Goal: Information Seeking & Learning: Learn about a topic

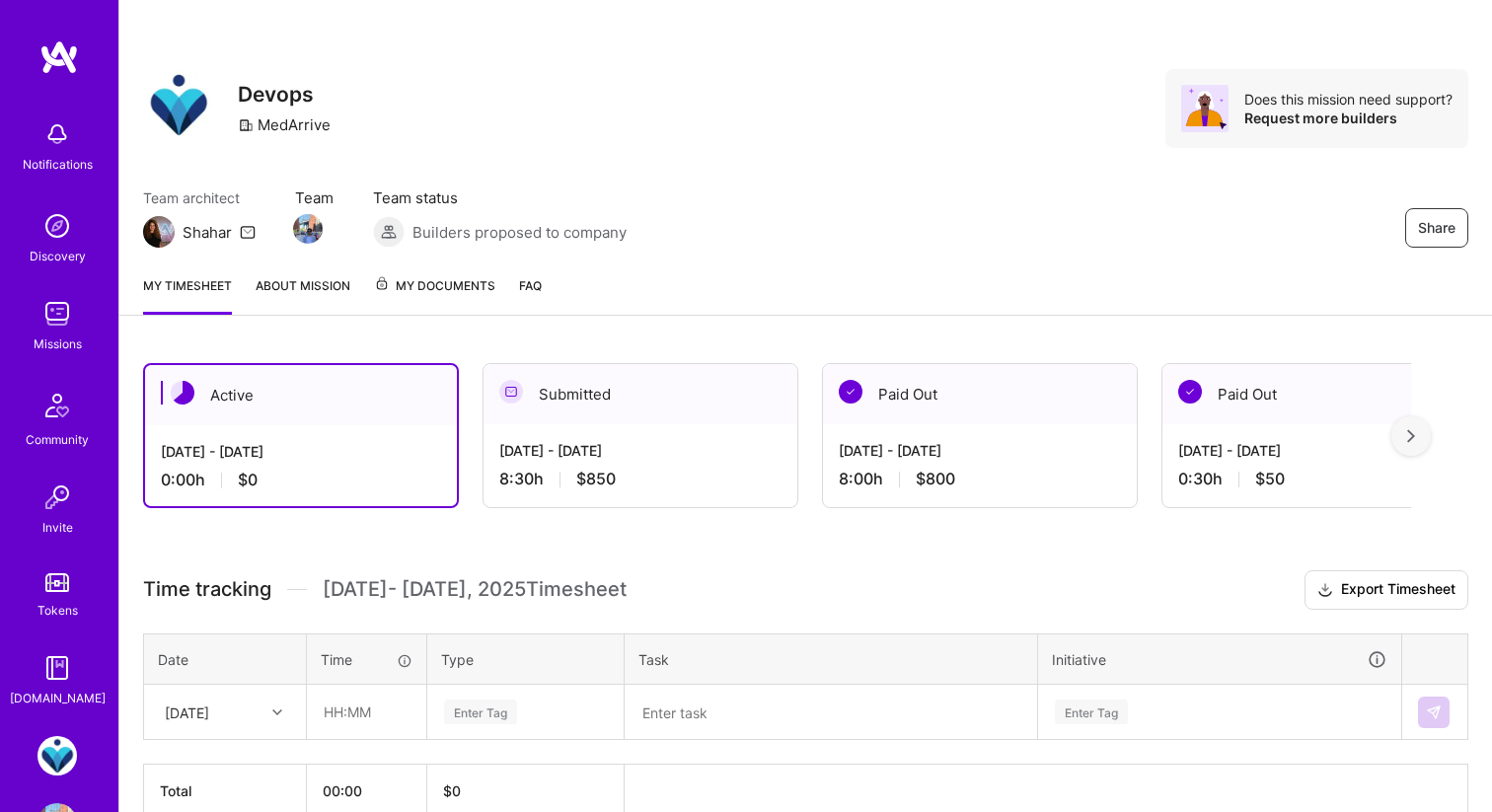
click at [72, 235] on img at bounding box center [57, 226] width 40 height 40
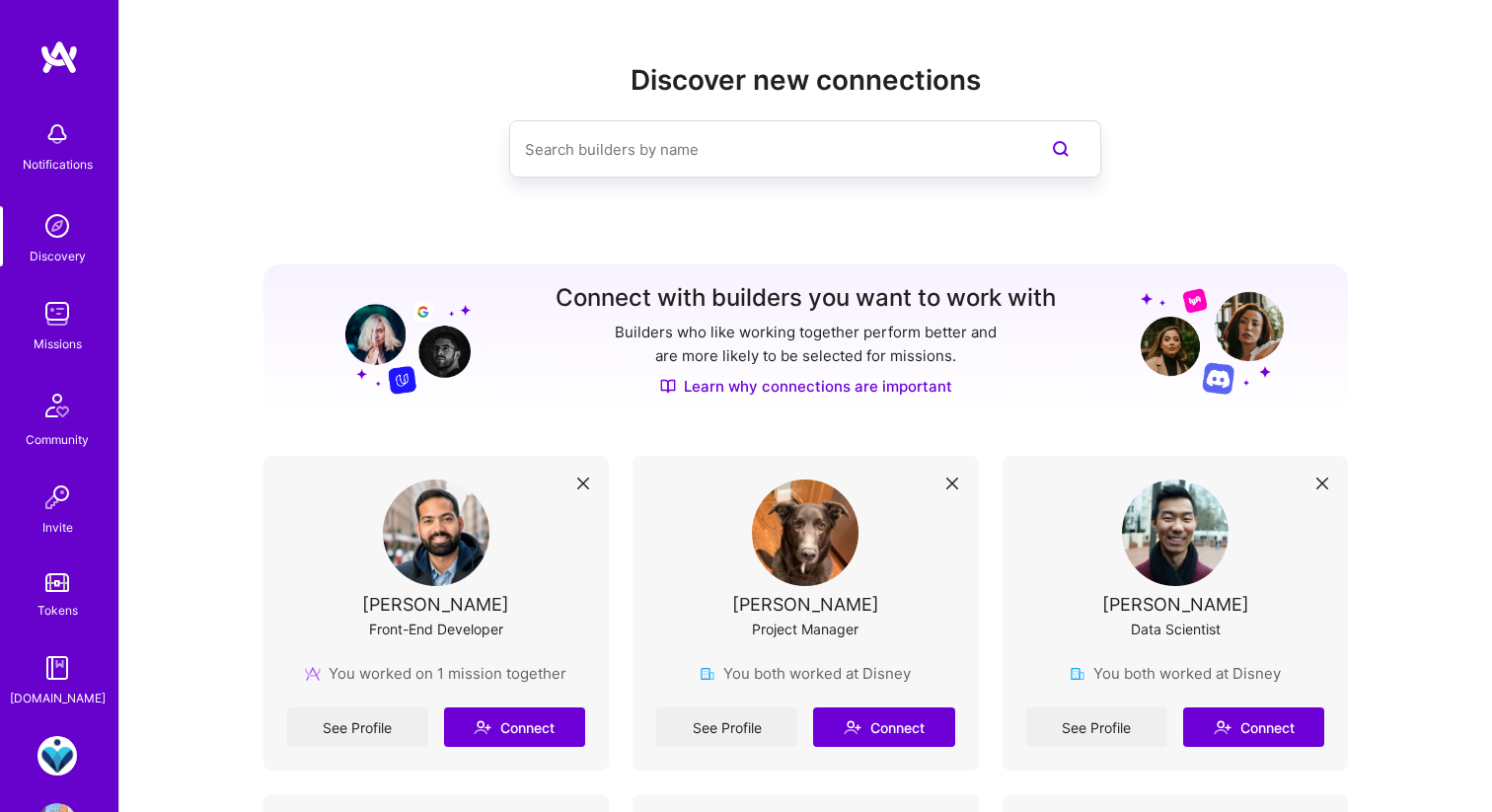
click at [66, 307] on img at bounding box center [57, 314] width 40 height 40
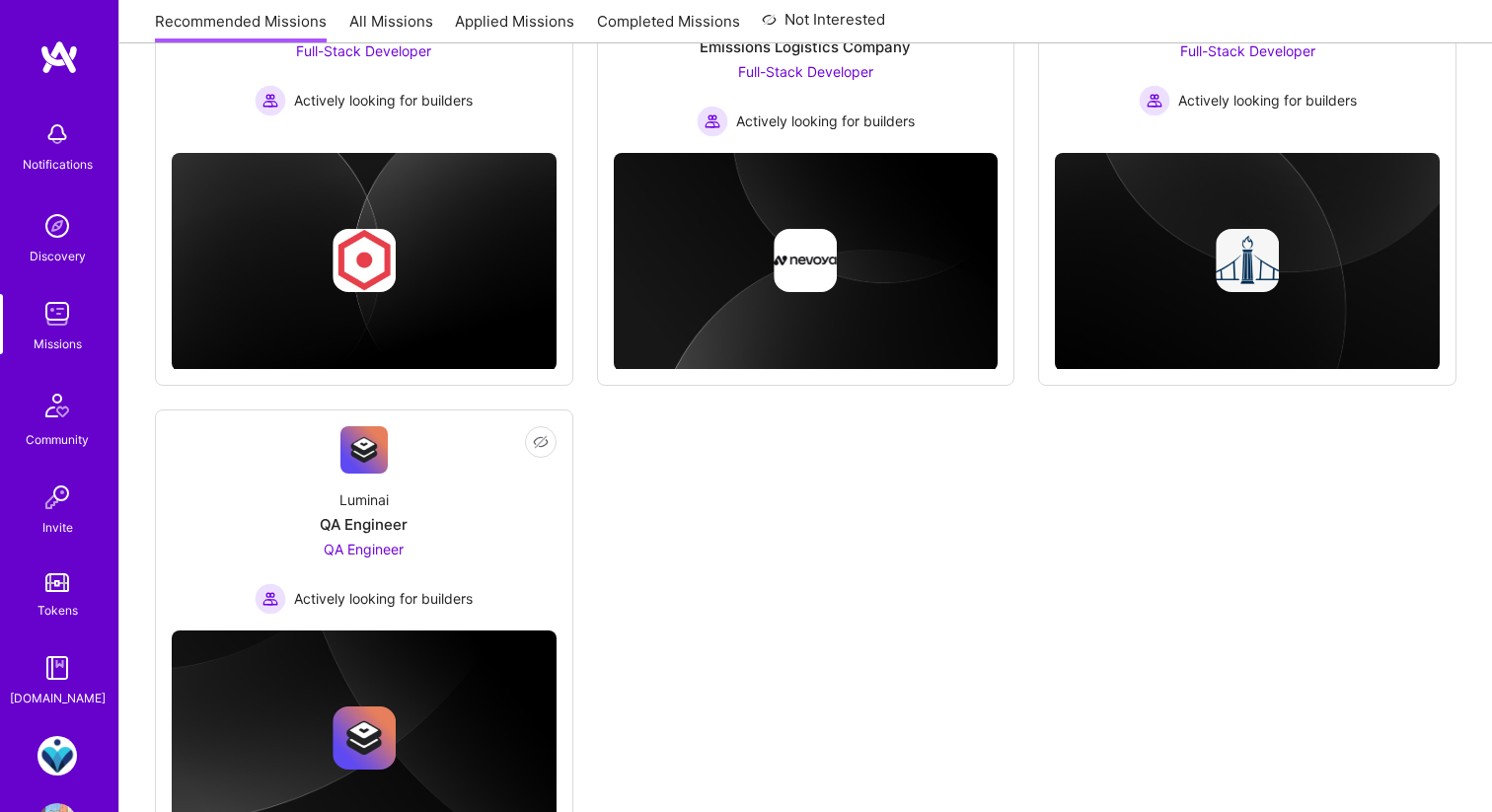
scroll to position [1405, 0]
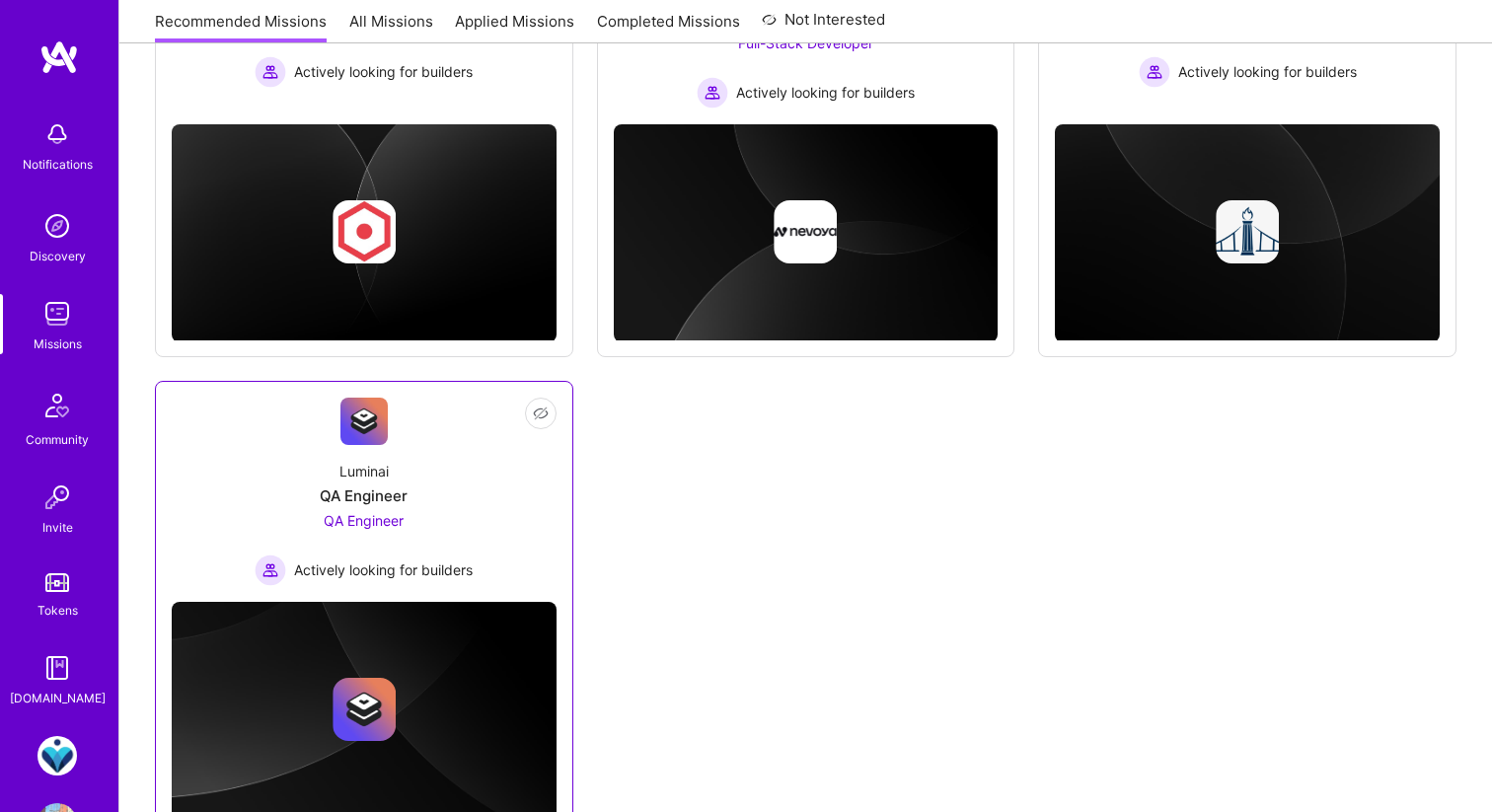
click at [511, 512] on div "Luminai QA Engineer QA Engineer Actively looking for builders" at bounding box center [364, 515] width 385 height 141
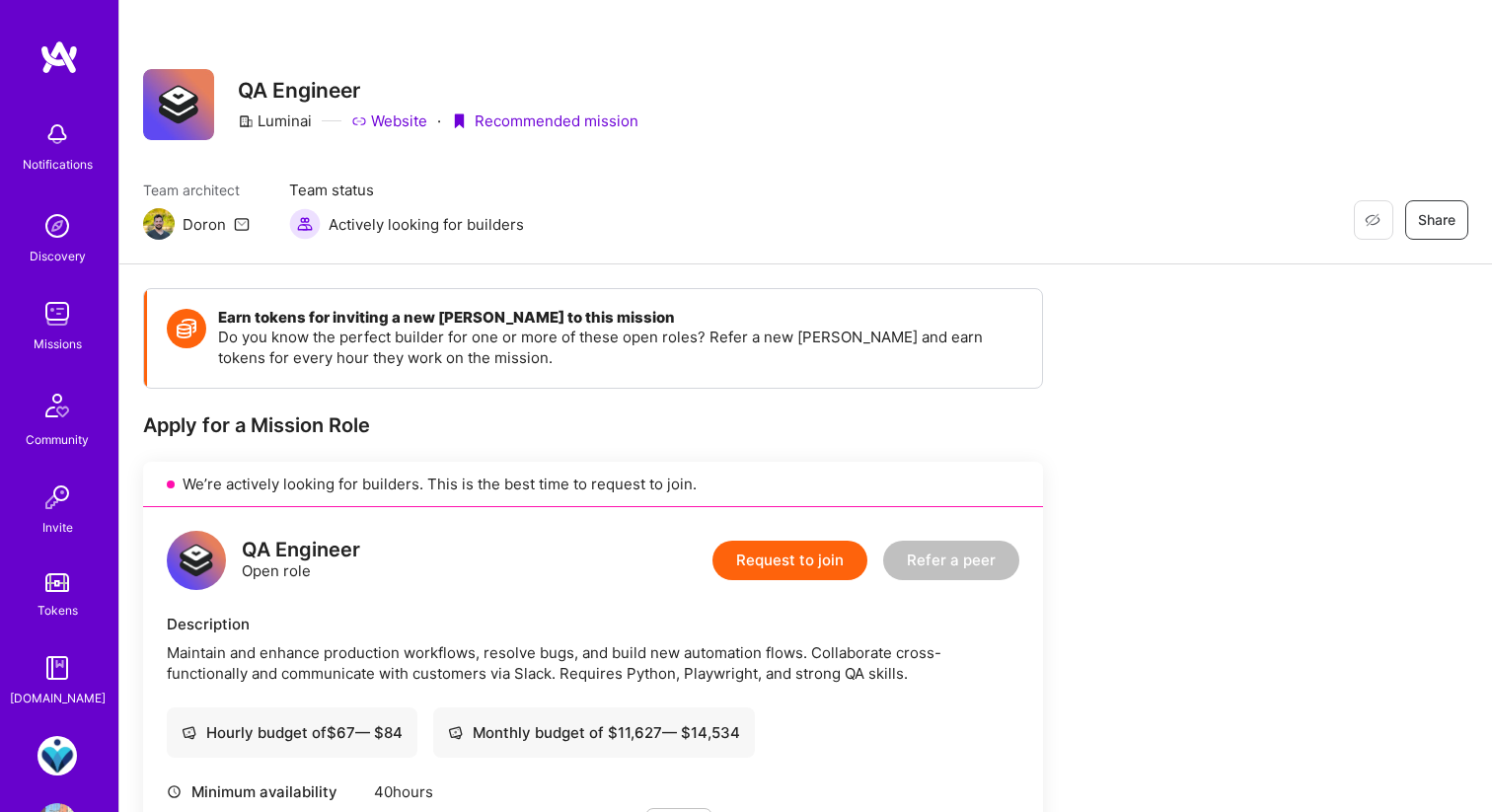
scroll to position [70, 0]
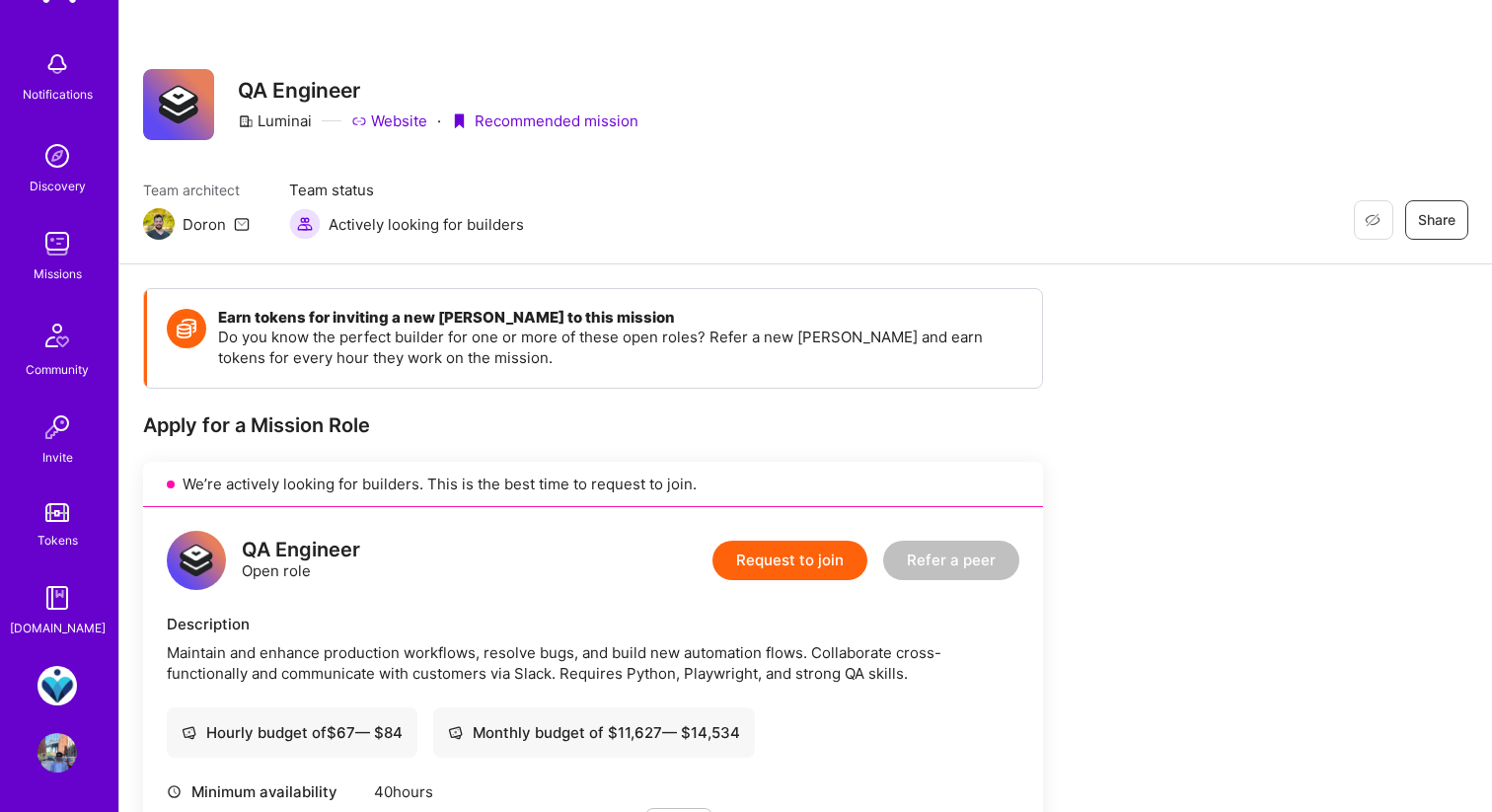
click at [46, 335] on img at bounding box center [57, 335] width 47 height 47
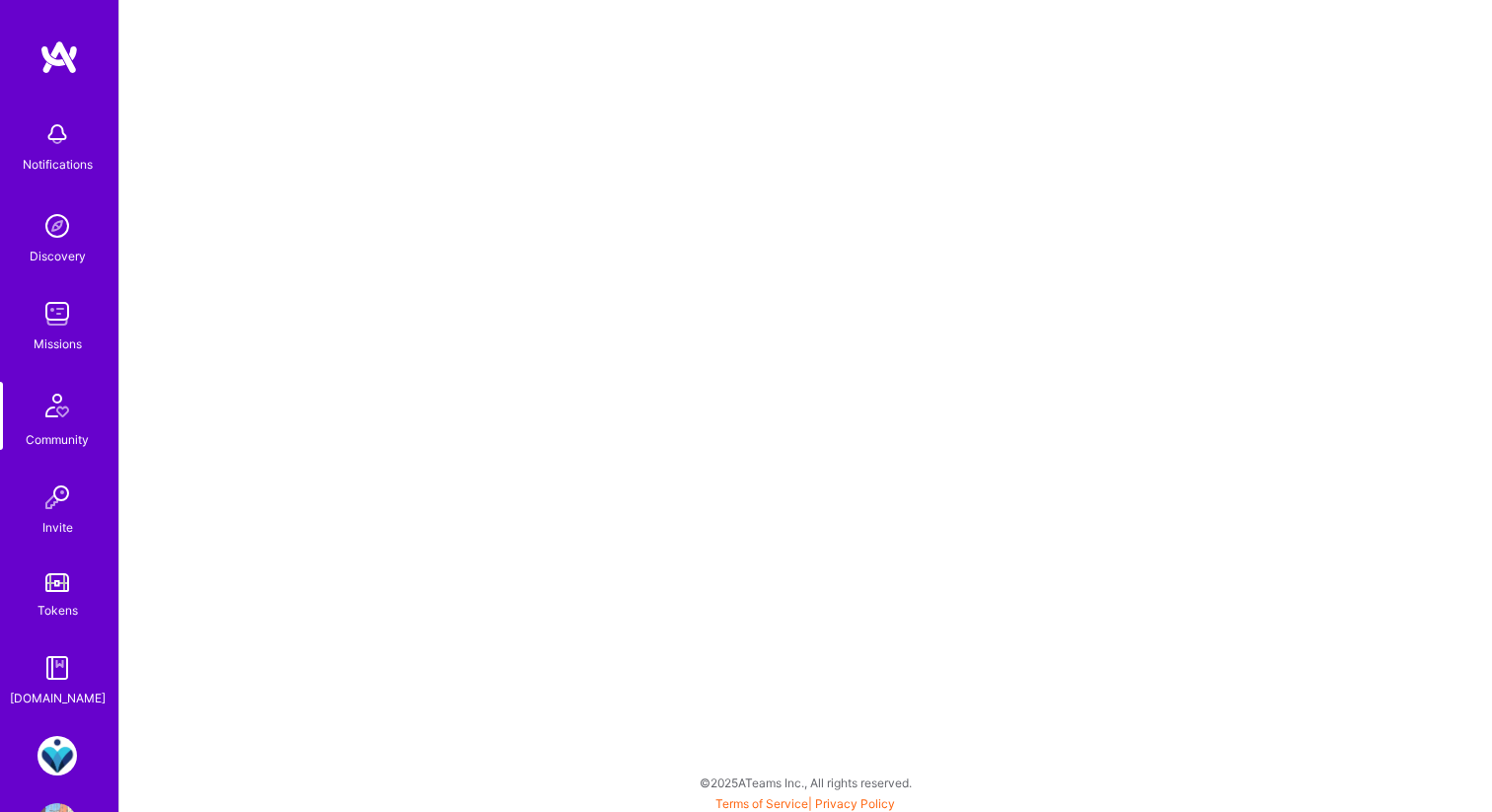
click at [57, 514] on img at bounding box center [57, 497] width 40 height 40
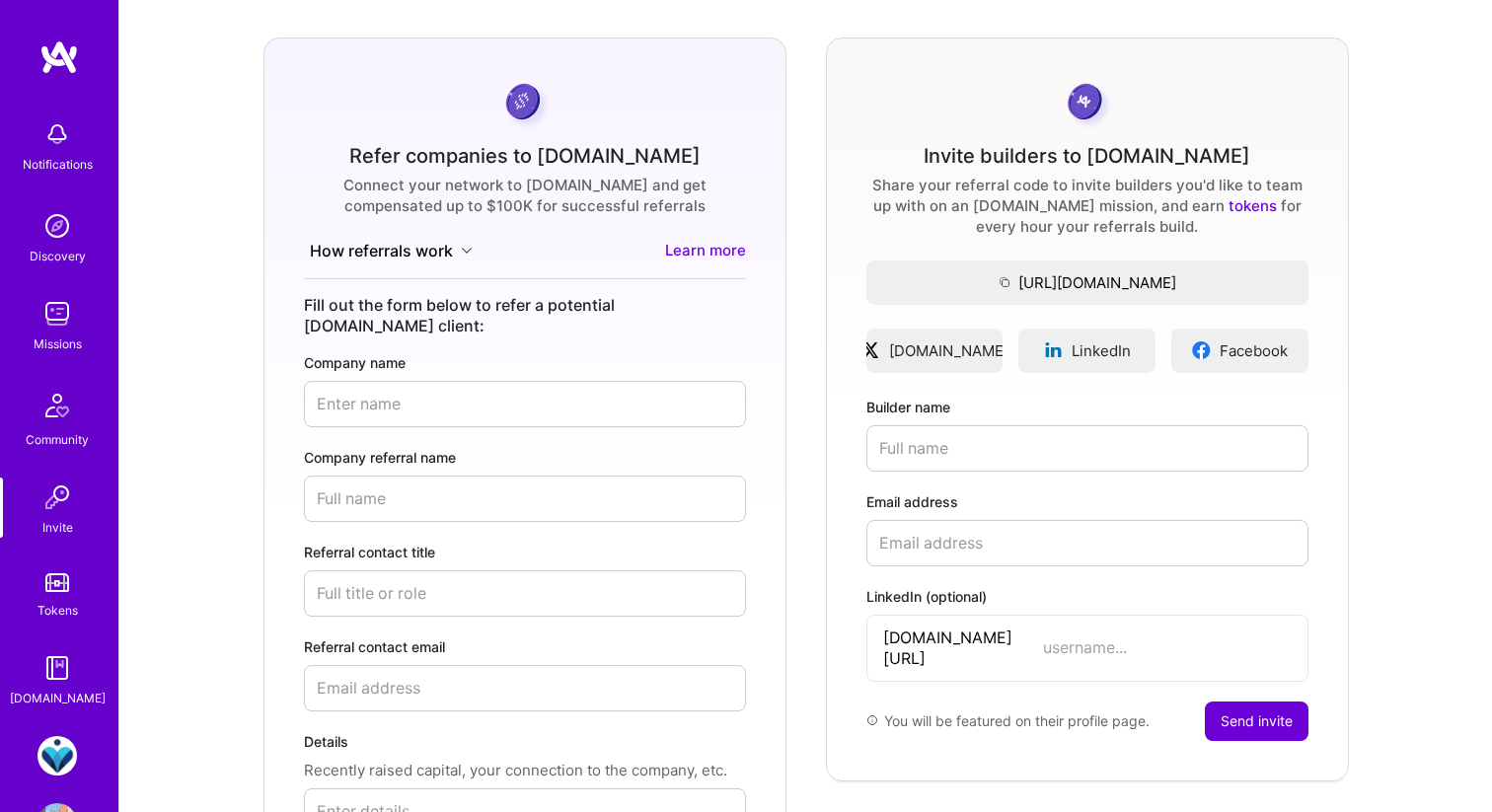
scroll to position [102, 0]
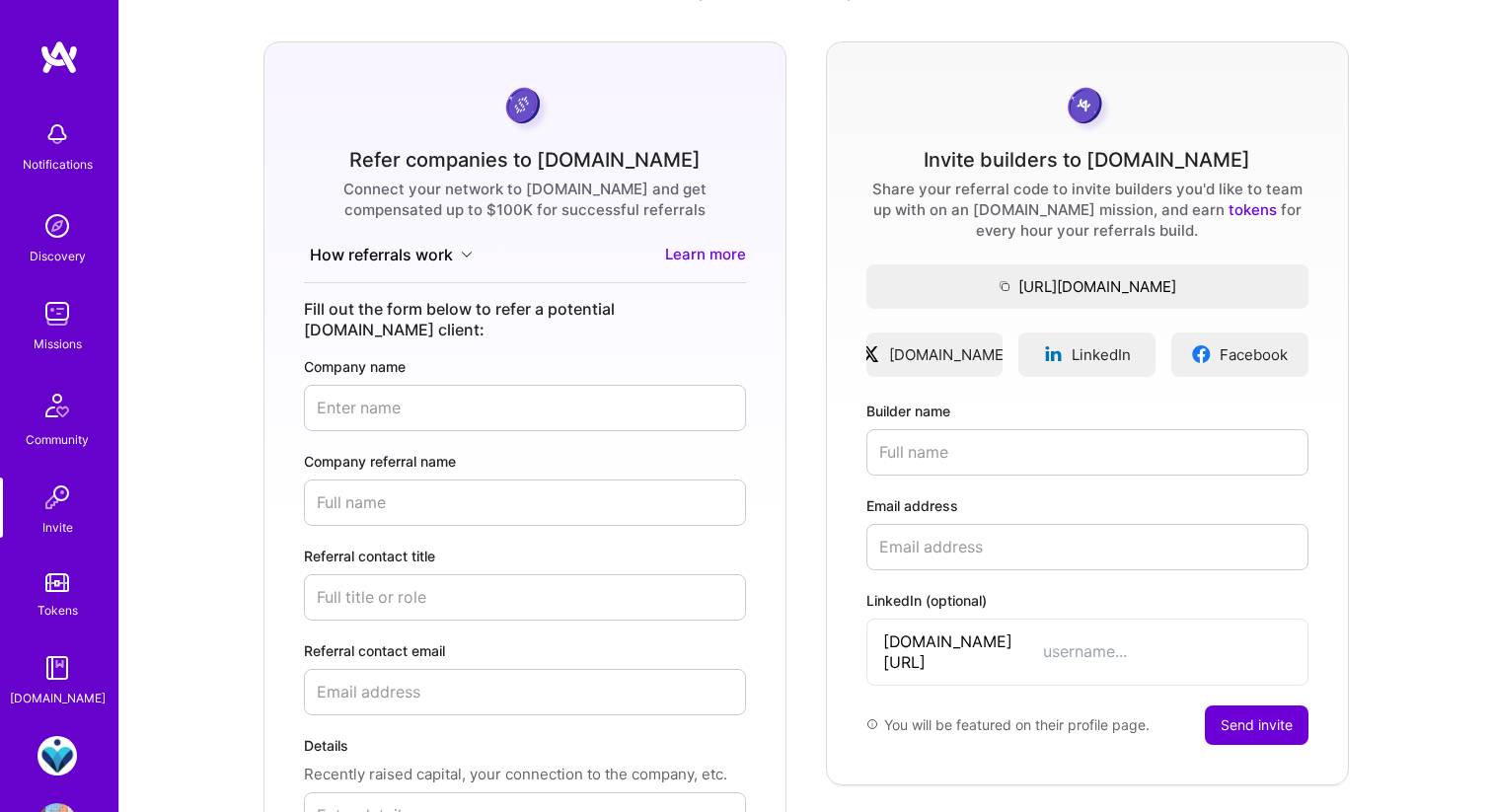
click at [451, 244] on button "How referrals work" at bounding box center [391, 254] width 175 height 23
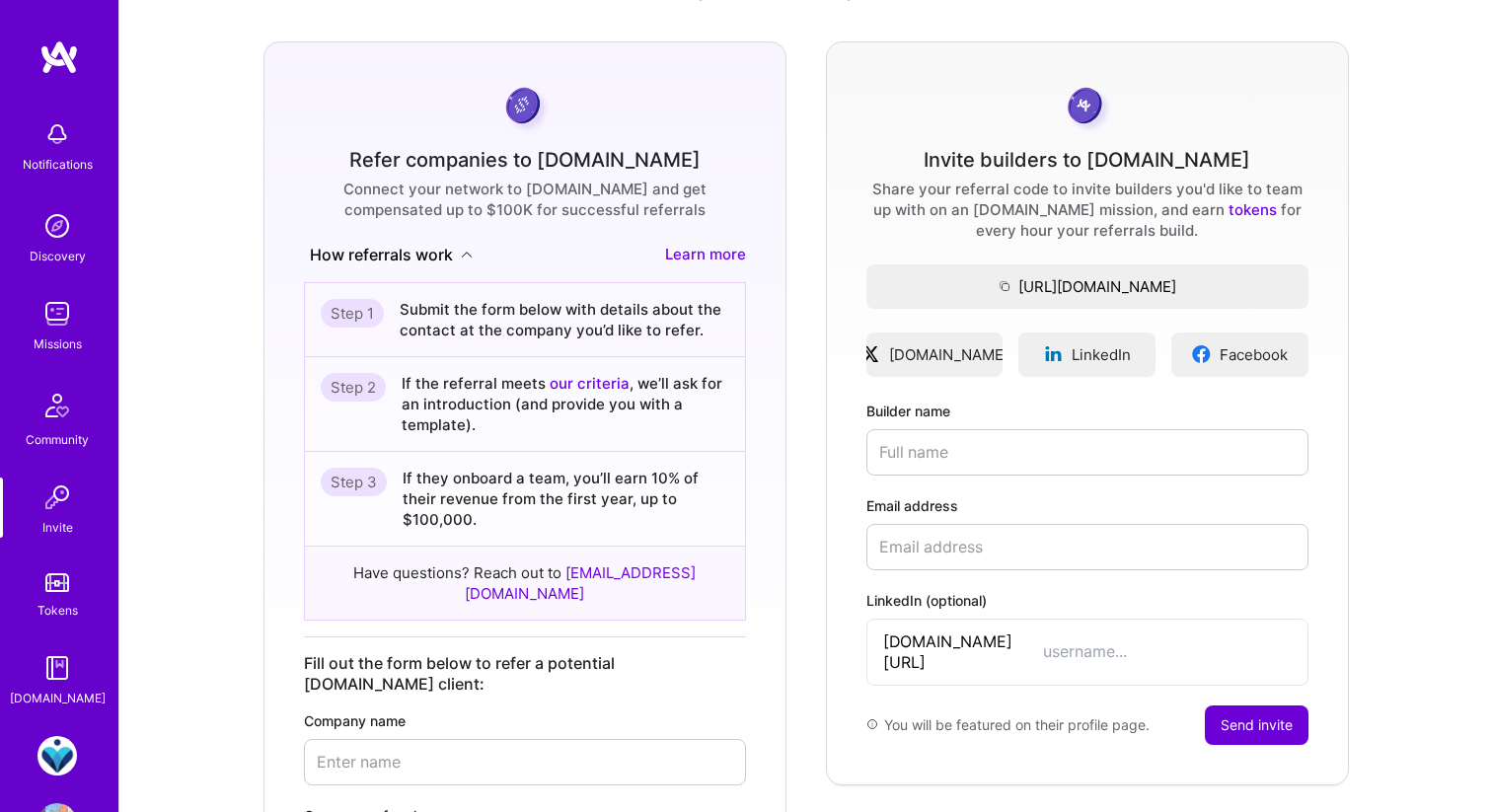
click at [450, 244] on button "How referrals work" at bounding box center [391, 254] width 175 height 23
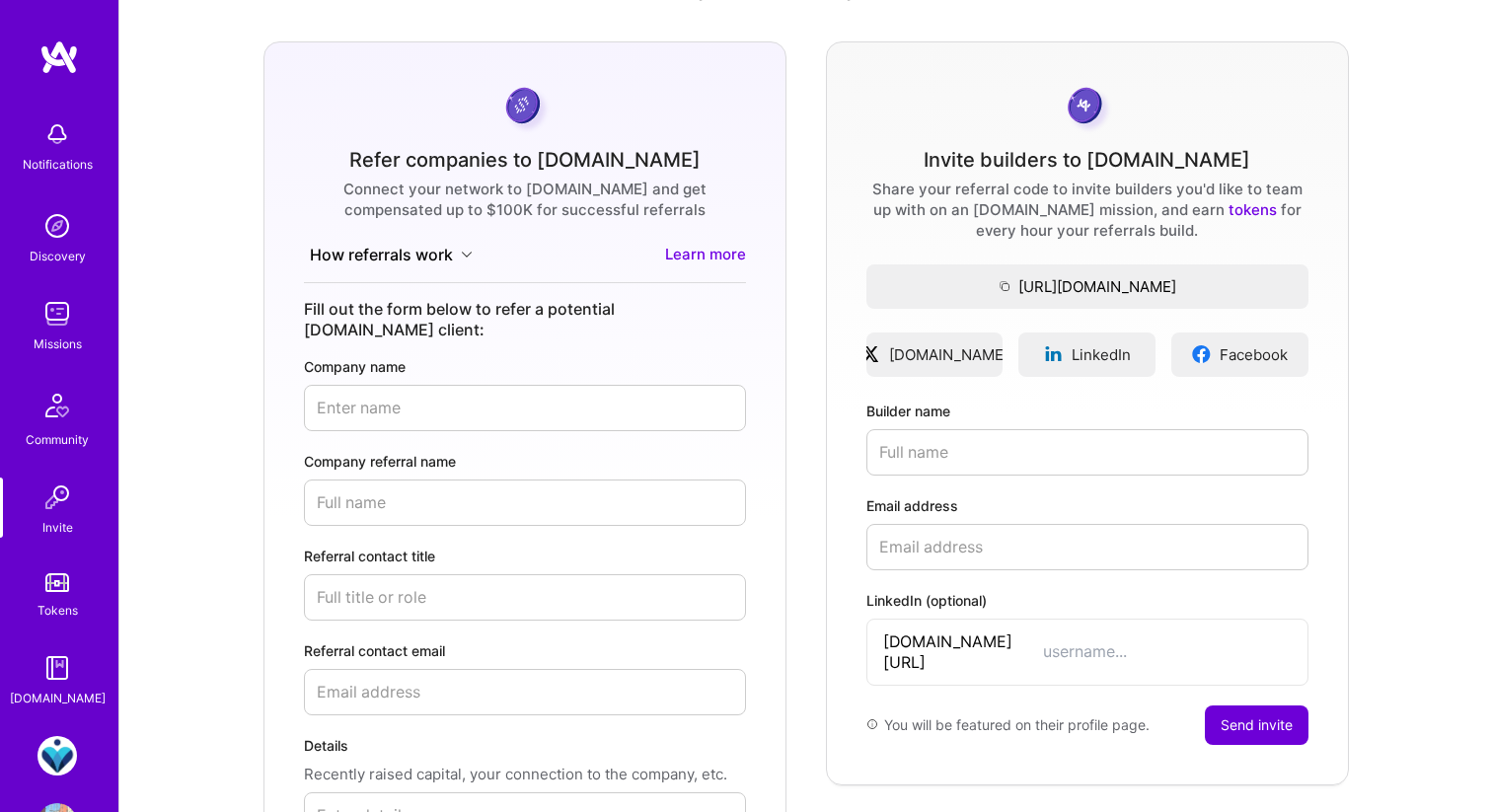
click at [450, 244] on button "How referrals work" at bounding box center [391, 254] width 175 height 23
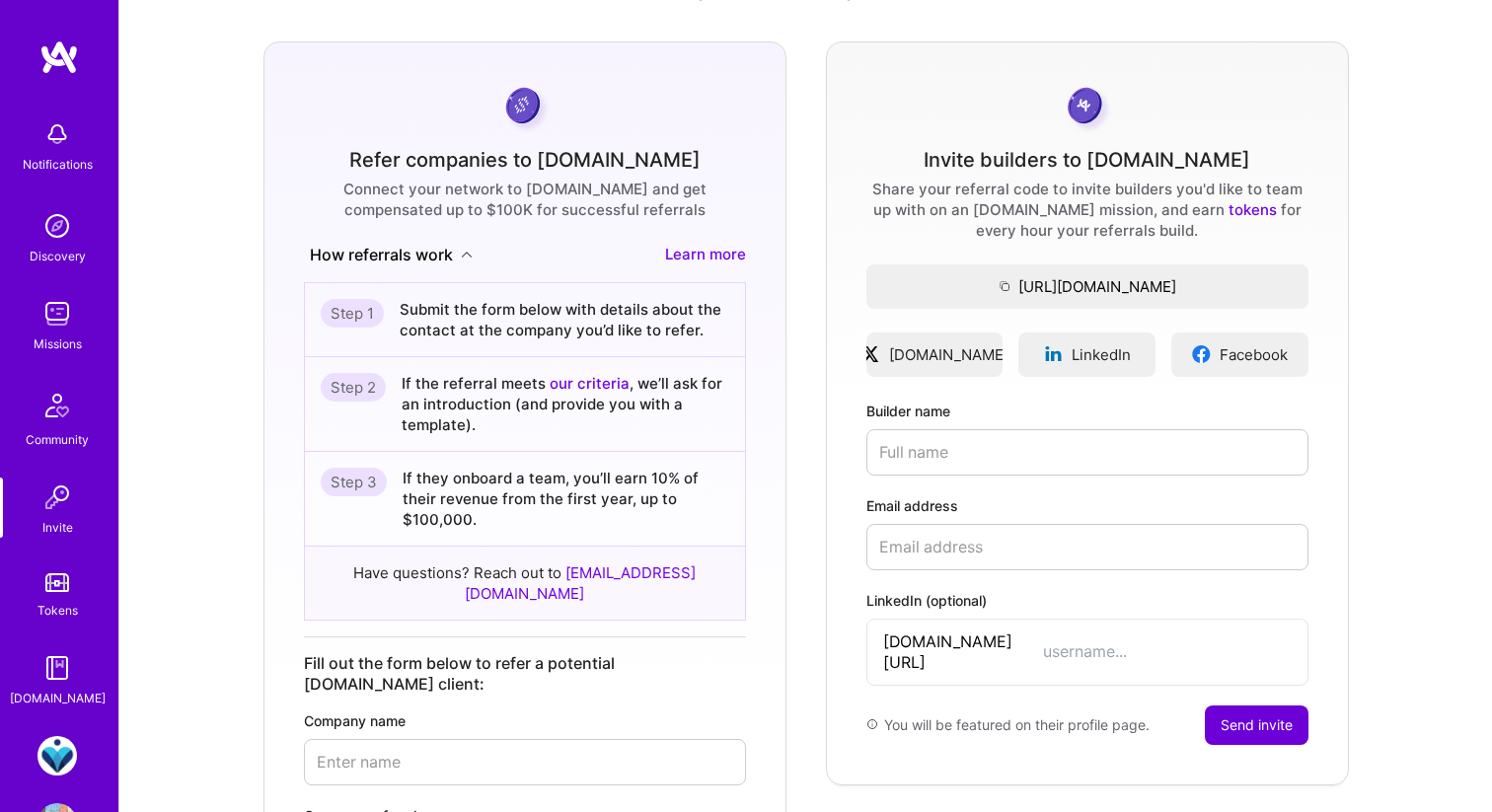
scroll to position [0, 0]
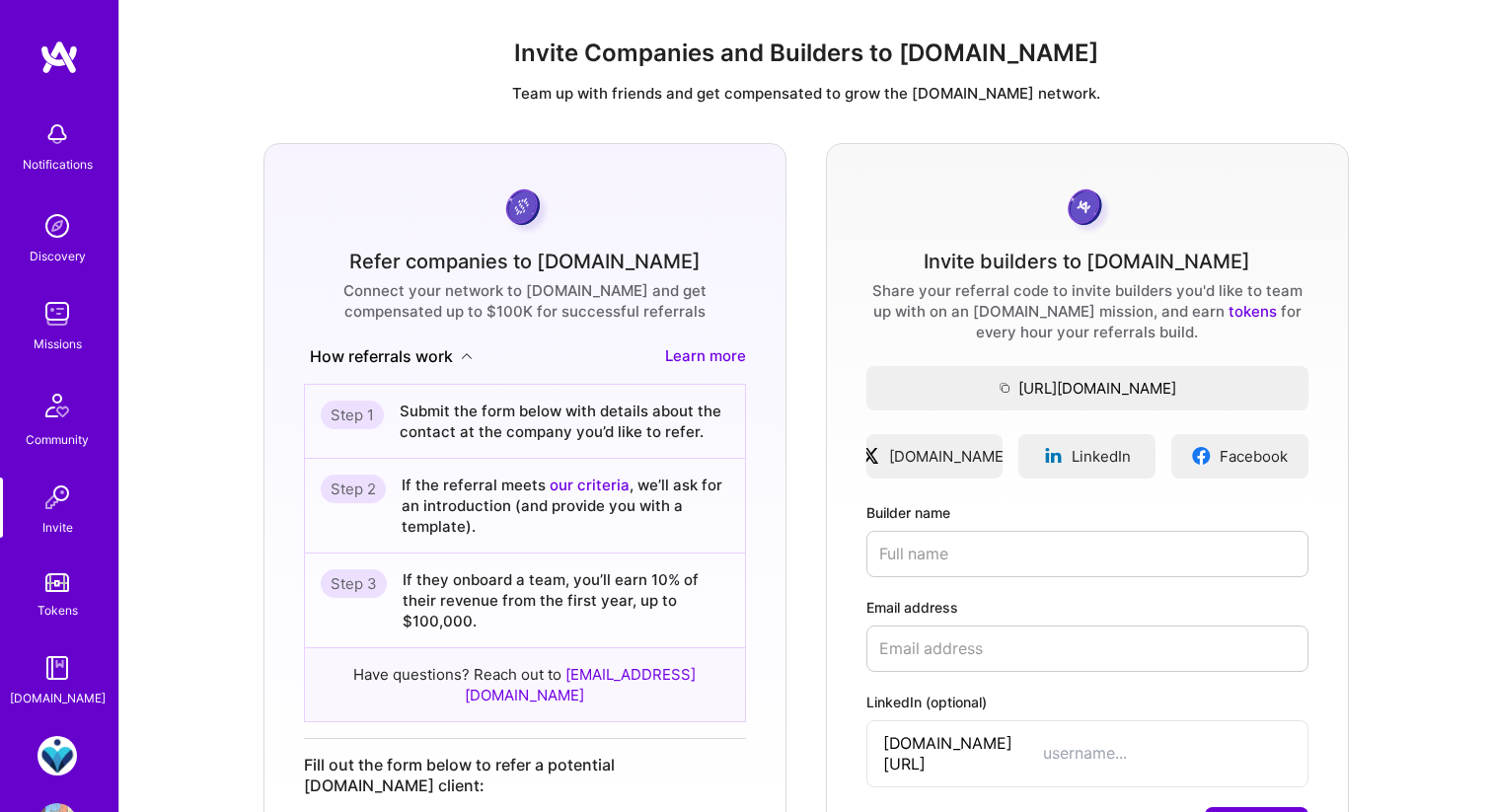
click at [51, 56] on img at bounding box center [59, 57] width 40 height 36
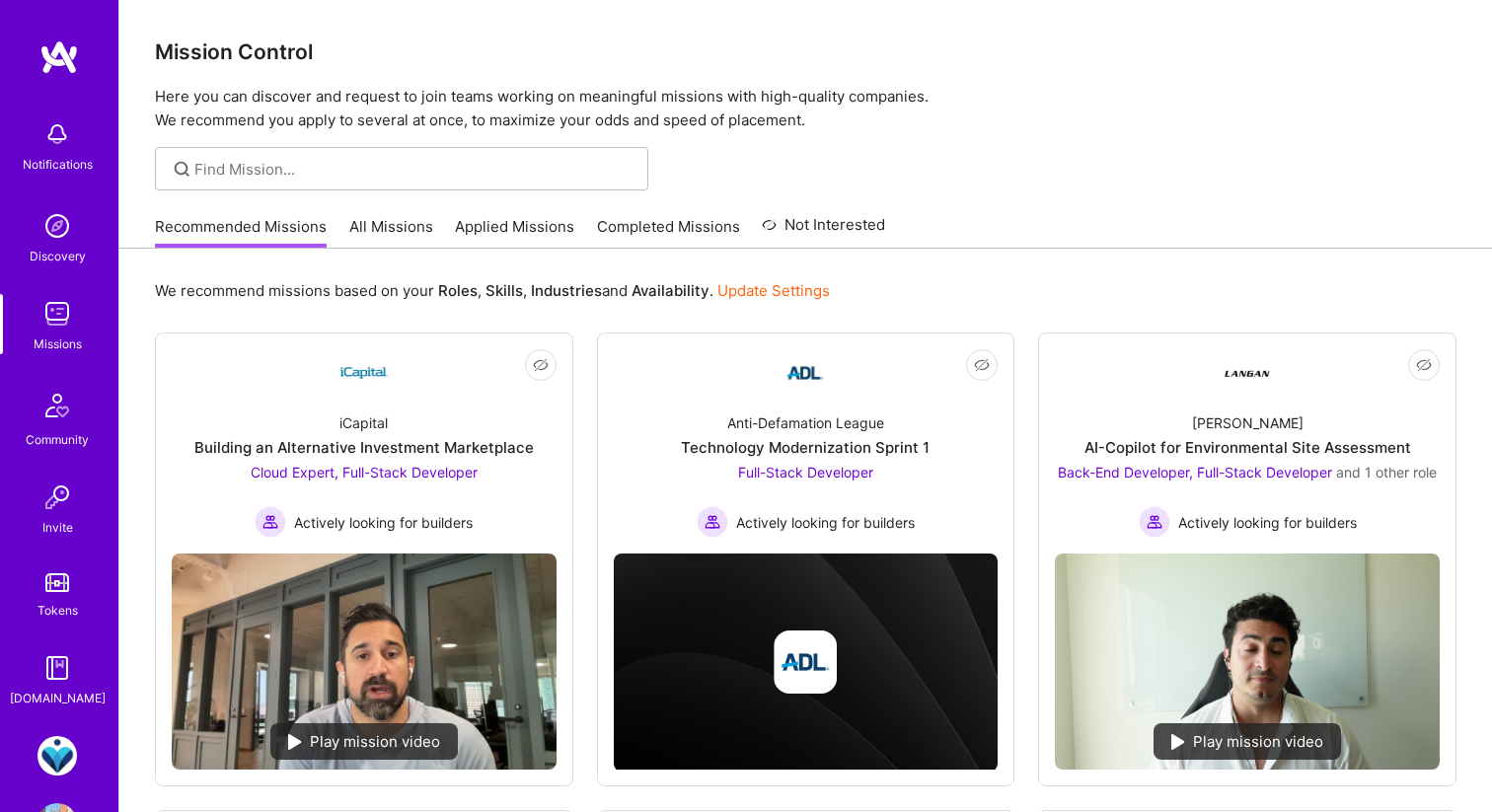
click at [47, 108] on div "Notifications Discovery Missions Community Invite Tokens [DOMAIN_NAME]" at bounding box center [59, 374] width 119 height 669
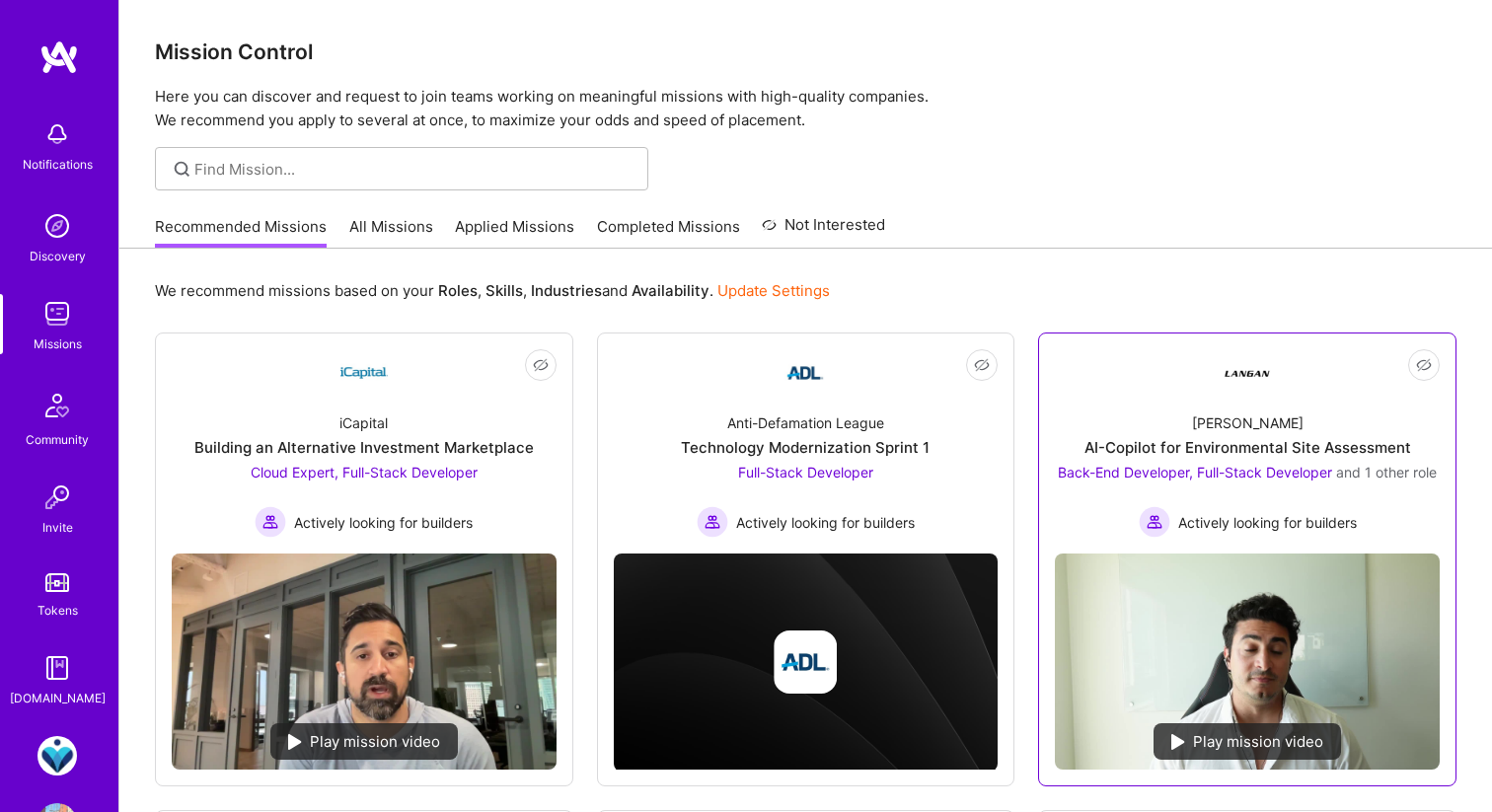
click at [1254, 411] on div "[PERSON_NAME]-Copilot for Environmental Site Assessment Back-End Developer, Ful…" at bounding box center [1247, 467] width 385 height 141
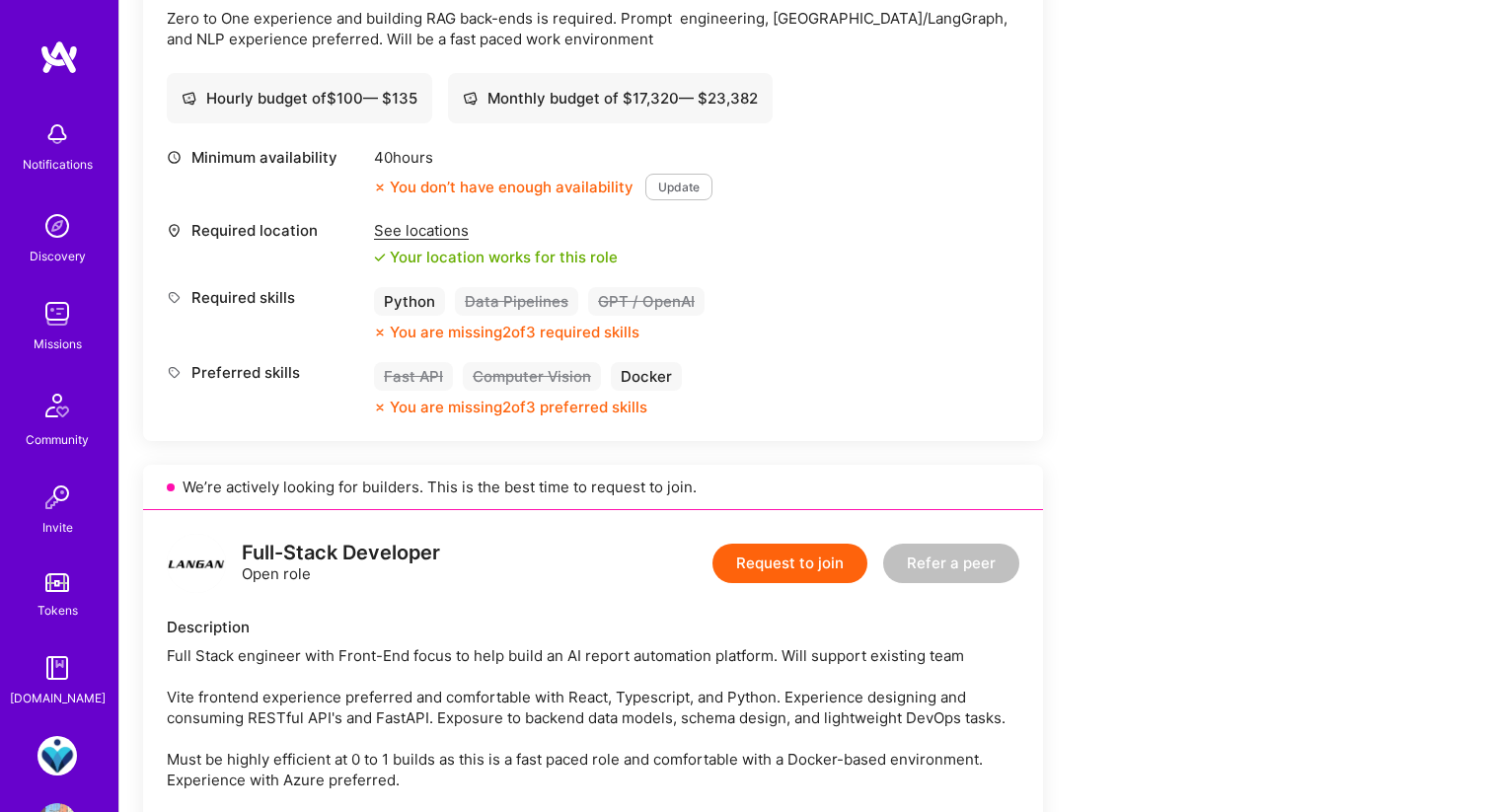
scroll to position [530, 0]
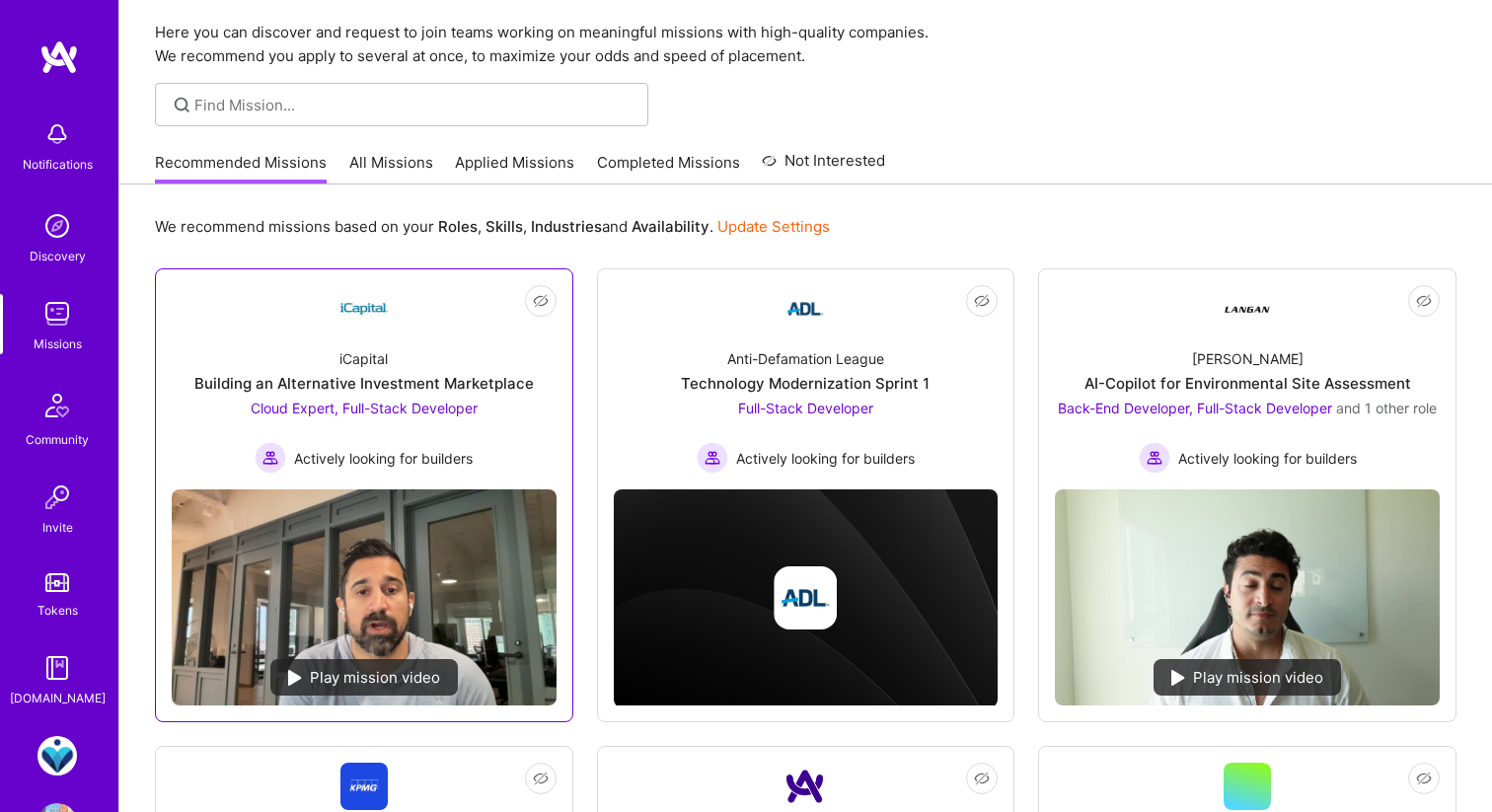
scroll to position [76, 0]
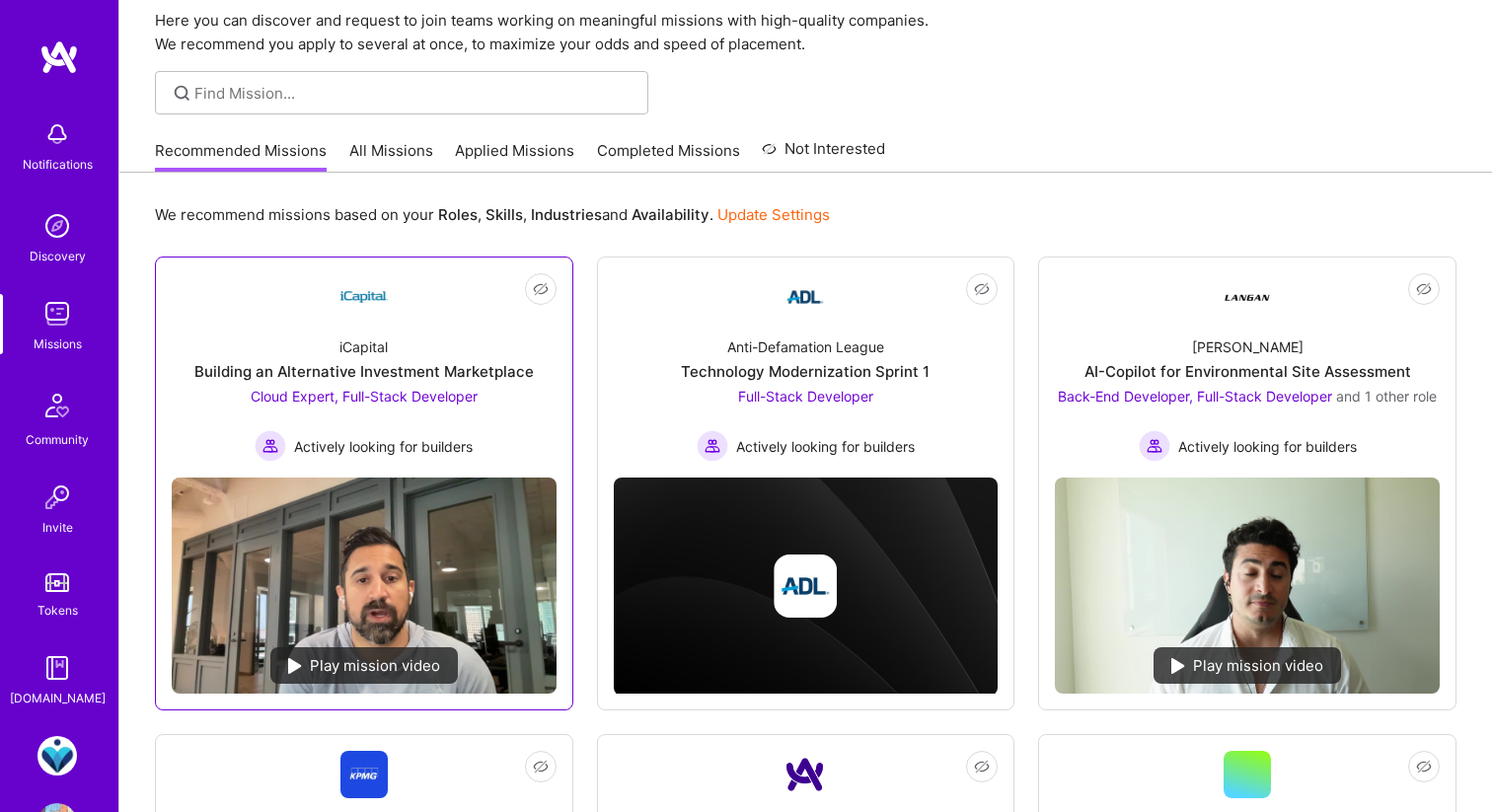
click at [340, 362] on div "Building an Alternative Investment Marketplace" at bounding box center [363, 371] width 339 height 21
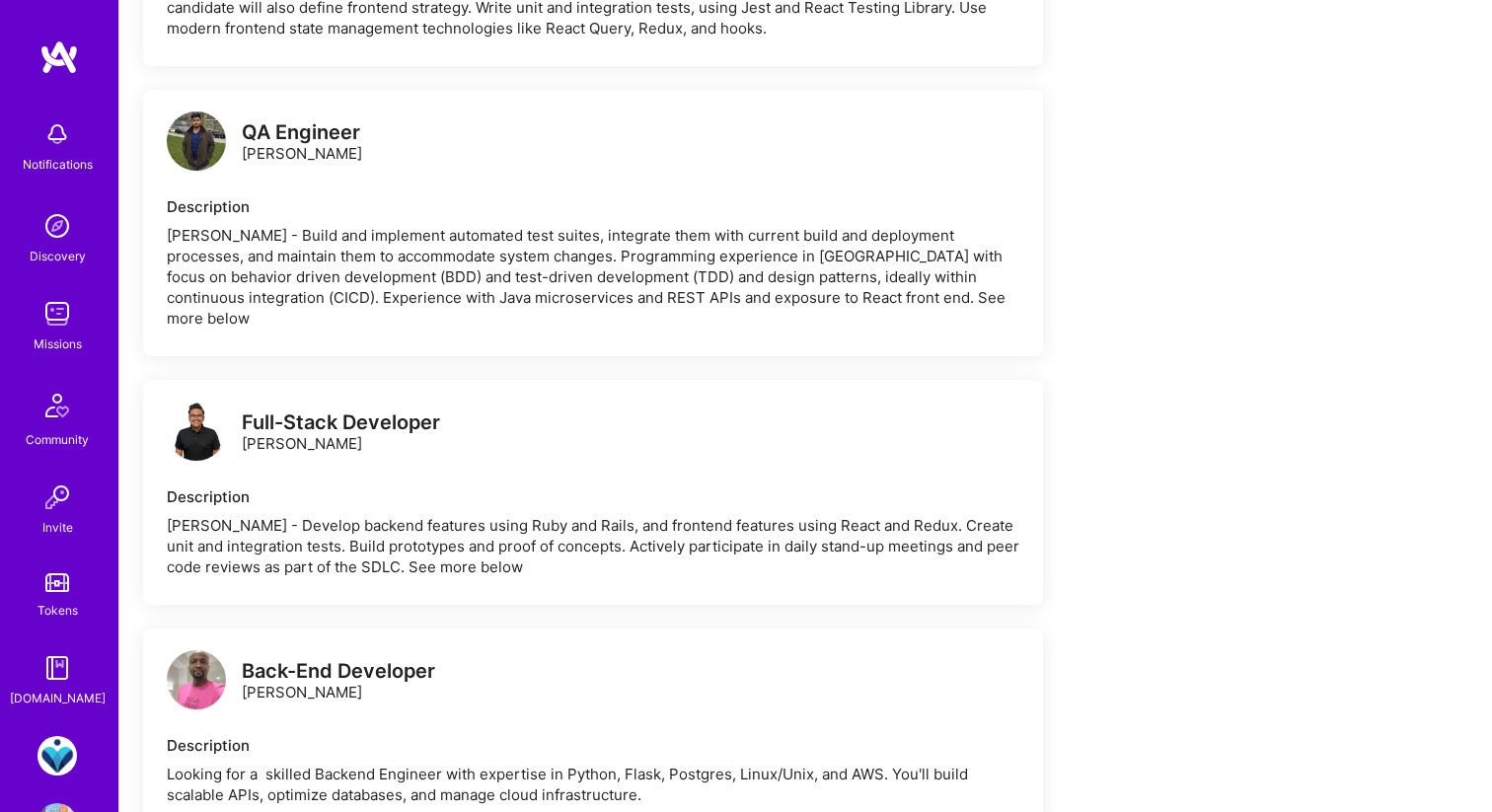
scroll to position [2370, 0]
